Goal: Task Accomplishment & Management: Complete application form

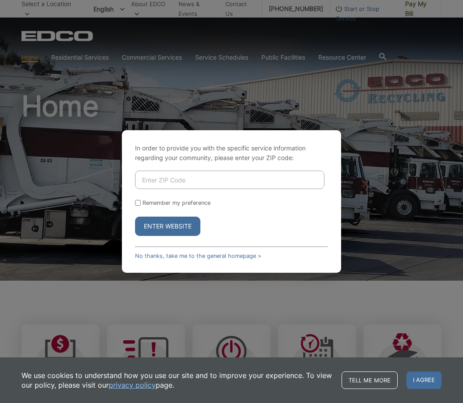
click at [184, 189] on input "Enter ZIP Code" at bounding box center [229, 179] width 189 height 18
type input "92067"
click at [139, 205] on input "Remember my preference" at bounding box center [138, 203] width 6 height 6
checkbox input "true"
click at [181, 236] on button "Enter Website" at bounding box center [167, 225] width 65 height 19
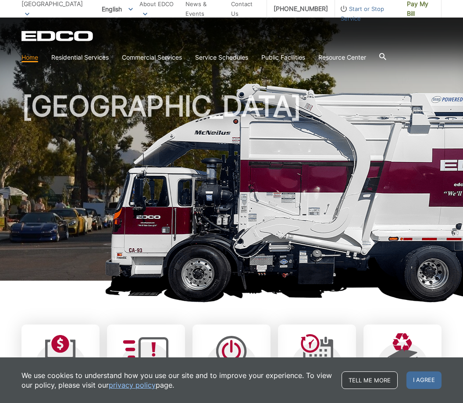
click at [376, 378] on link "Tell me more" at bounding box center [369, 380] width 56 height 18
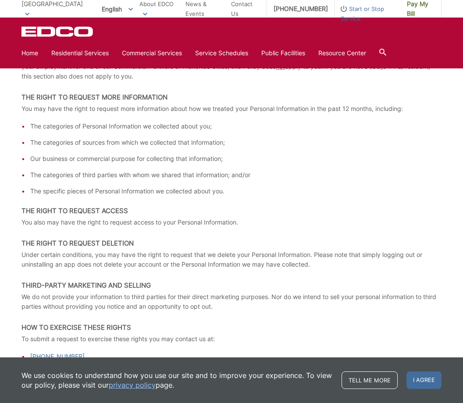
scroll to position [1145, 0]
click at [410, 378] on span "I agree" at bounding box center [423, 380] width 35 height 18
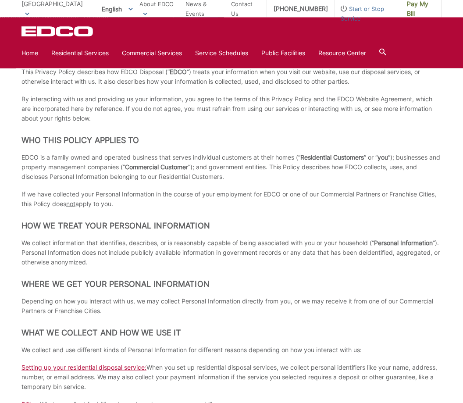
scroll to position [129, 0]
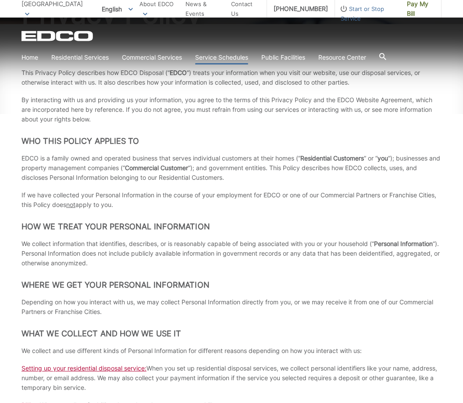
click at [231, 55] on link "Service Schedules" at bounding box center [221, 58] width 53 height 10
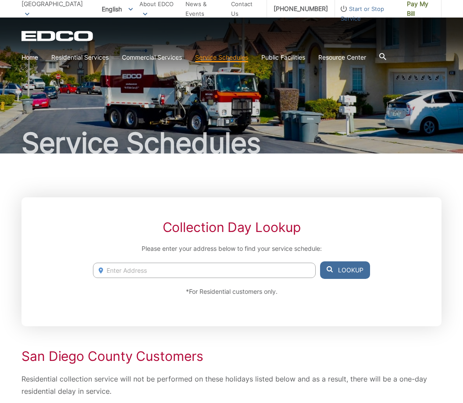
click at [177, 268] on input "Enter Address" at bounding box center [204, 269] width 223 height 15
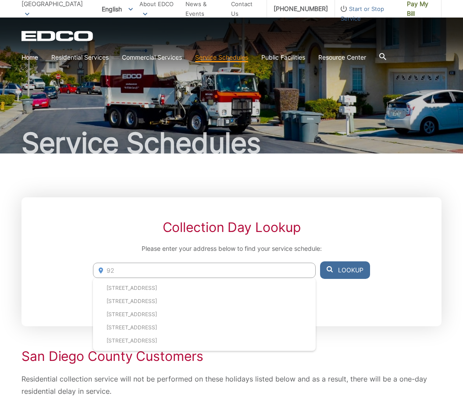
type input "9"
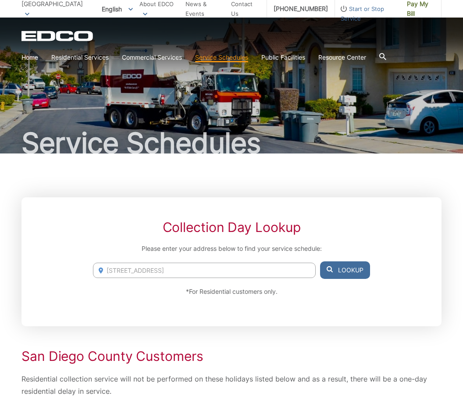
type input "16304 Via De Santa Fe, CA 92067"
click at [357, 271] on button "Lookup" at bounding box center [345, 270] width 50 height 18
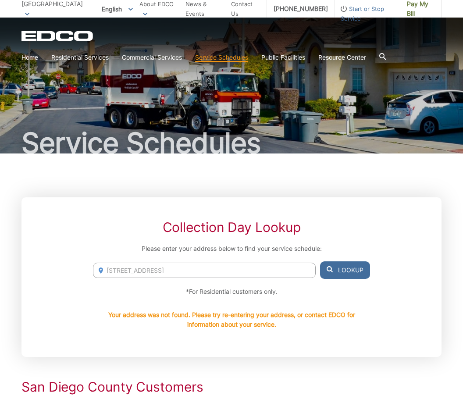
click at [357, 271] on button "Lookup" at bounding box center [345, 270] width 50 height 18
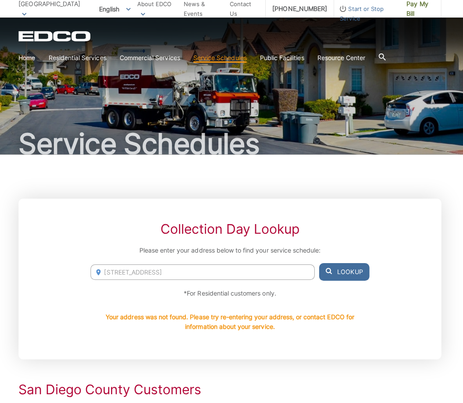
click at [359, 5] on span "Start or Stop Service" at bounding box center [367, 13] width 65 height 19
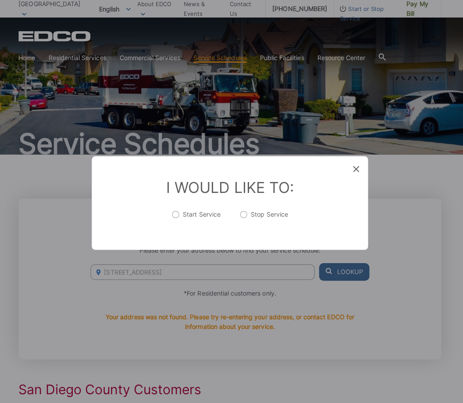
click at [176, 213] on label "Start Service" at bounding box center [198, 217] width 48 height 18
radio input "true"
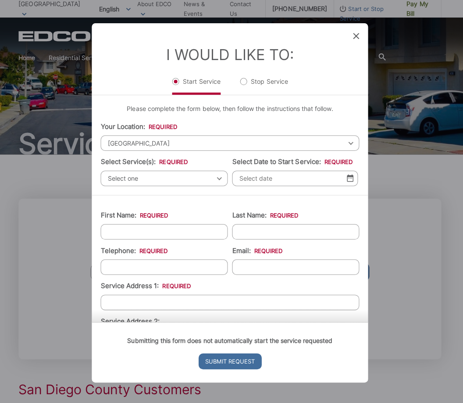
click at [215, 169] on span "Select one" at bounding box center [166, 176] width 126 height 15
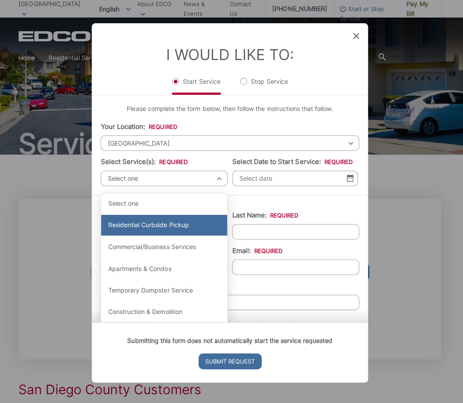
click at [180, 215] on div "Residential Curbside Pickup" at bounding box center [165, 223] width 125 height 21
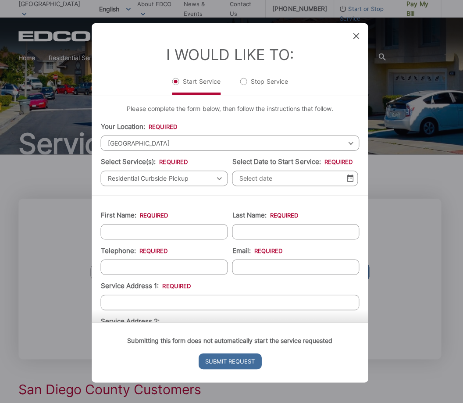
click at [348, 179] on img at bounding box center [350, 176] width 7 height 7
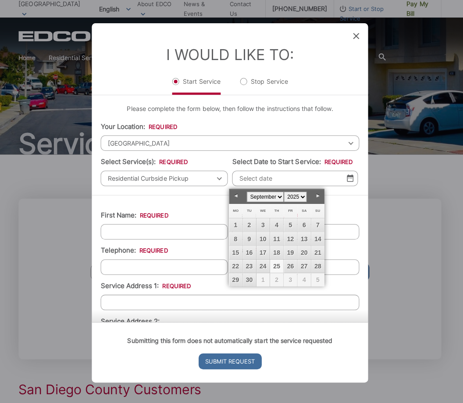
click at [276, 264] on link "25" at bounding box center [277, 264] width 13 height 13
type input "09/25/2025"
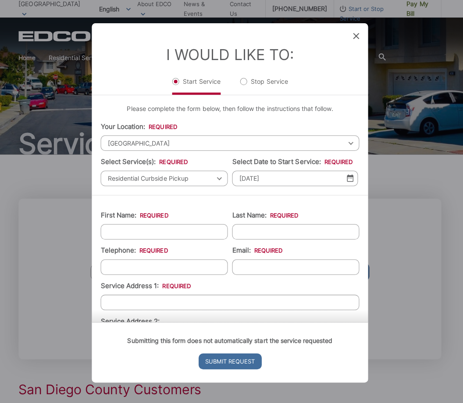
click at [182, 233] on input "First Name: *" at bounding box center [166, 229] width 126 height 15
type input "Kristine"
click at [269, 233] on input "Last Name: *" at bounding box center [296, 229] width 126 height 15
type input "Smithers"
click at [145, 266] on input "Telephone: *" at bounding box center [166, 264] width 126 height 15
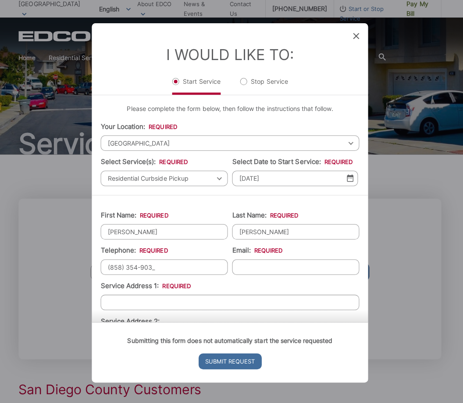
type input "(858) 354-9033"
click at [154, 305] on input "Service Address 1: *" at bounding box center [231, 299] width 257 height 15
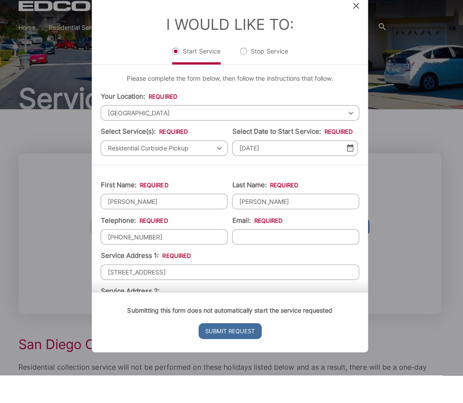
scroll to position [22, 0]
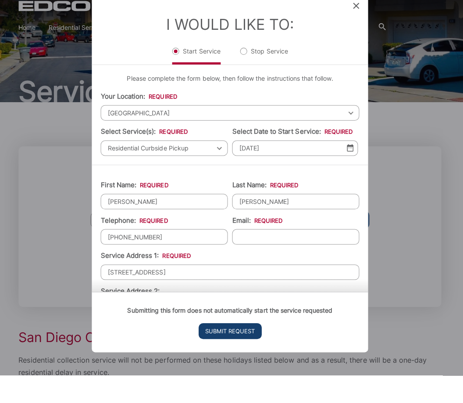
type input "16304 Via De Santa Fe"
click at [240, 351] on input "Submit Request" at bounding box center [231, 359] width 63 height 16
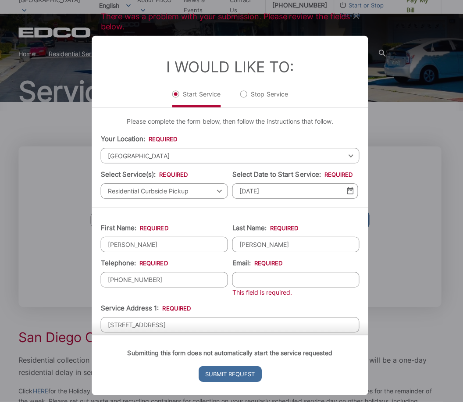
scroll to position [16, 0]
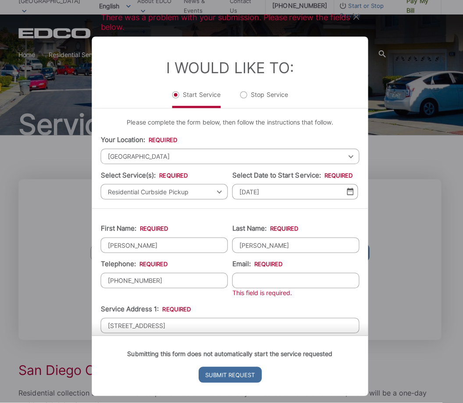
click at [257, 282] on input "Email: *" at bounding box center [296, 280] width 126 height 15
type input "kplayersmithers@gmail.com"
click at [228, 380] on input "Submit Request" at bounding box center [231, 375] width 63 height 16
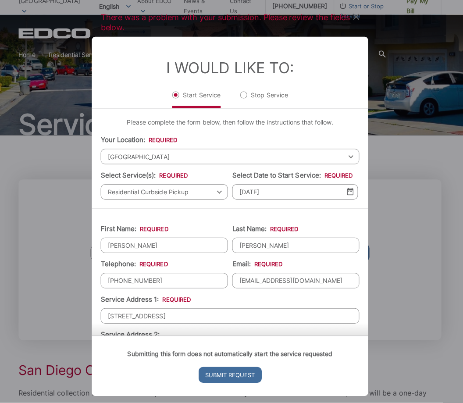
scroll to position [0, 0]
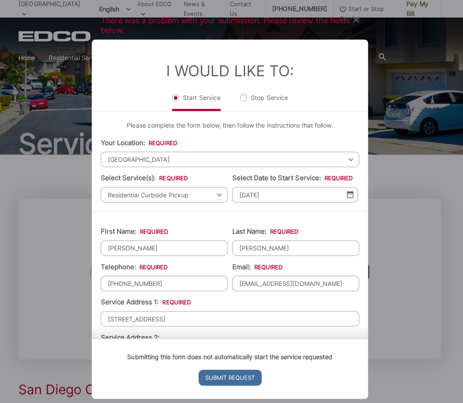
click at [385, 219] on div "There was a problem with your submission. Please review the fields below. Entry…" at bounding box center [231, 201] width 463 height 403
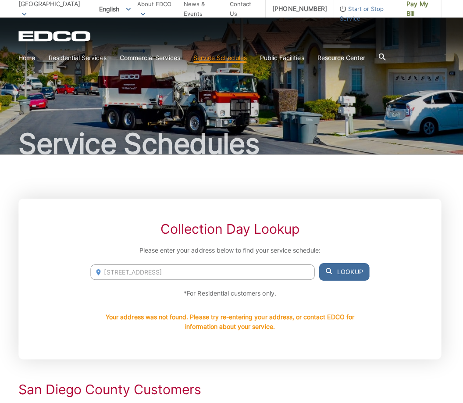
click at [152, 266] on input "16304 Via De Santa Fe, CA 92067" at bounding box center [204, 269] width 223 height 15
click at [226, 266] on input "16304 Via De Santa Fe, CA 92067" at bounding box center [204, 269] width 223 height 15
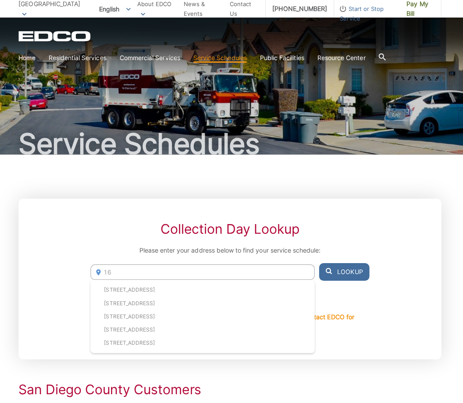
type input "1"
click at [354, 270] on button "Lookup" at bounding box center [345, 270] width 50 height 18
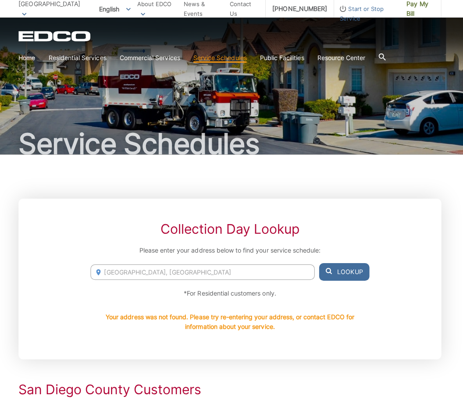
click at [105, 270] on input "Rancho Santa Fe, CA" at bounding box center [204, 269] width 223 height 15
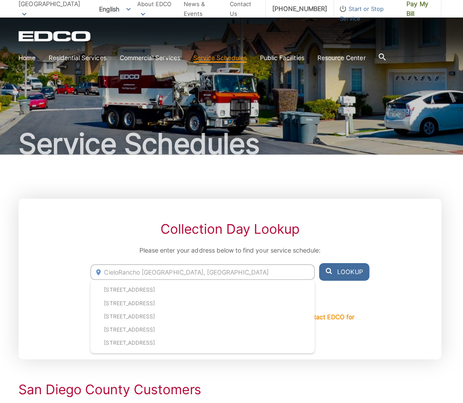
type input "Cielo Rancho Santa Fe, CA"
